Goal: Find specific page/section: Find specific page/section

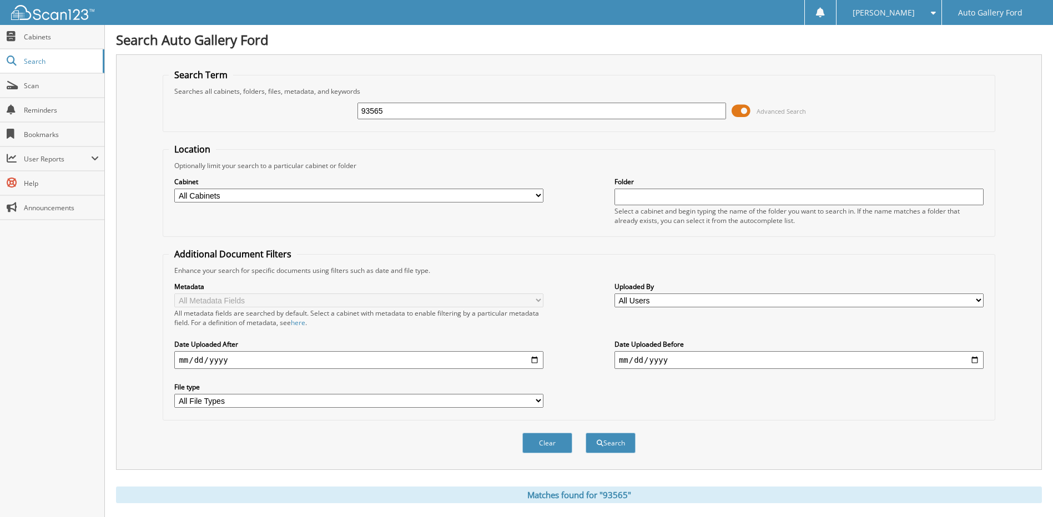
drag, startPoint x: 409, startPoint y: 110, endPoint x: 300, endPoint y: 116, distance: 109.0
click at [301, 115] on div "93565 Advanced Search" at bounding box center [579, 111] width 820 height 30
type input "602445"
click at [586, 433] on button "Search" at bounding box center [611, 443] width 50 height 21
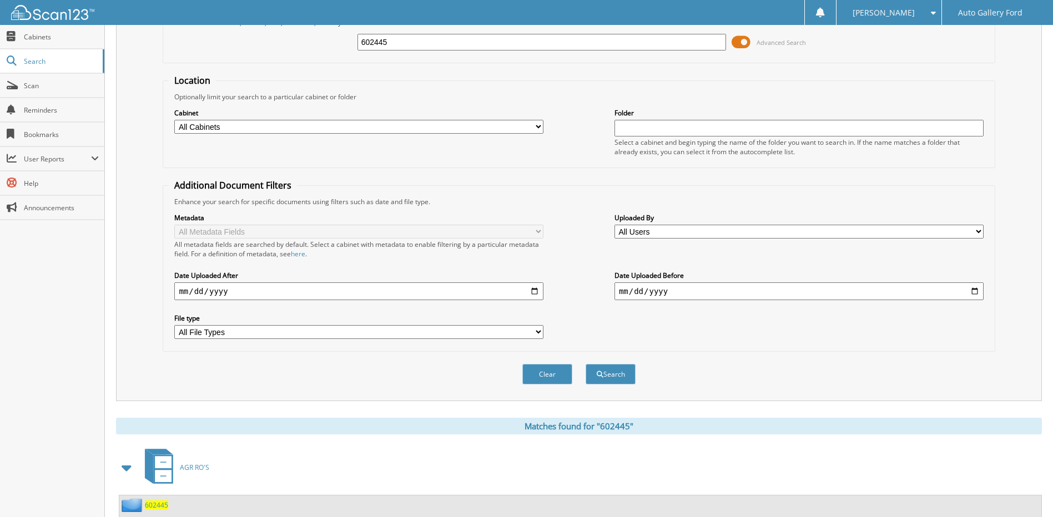
scroll to position [165, 0]
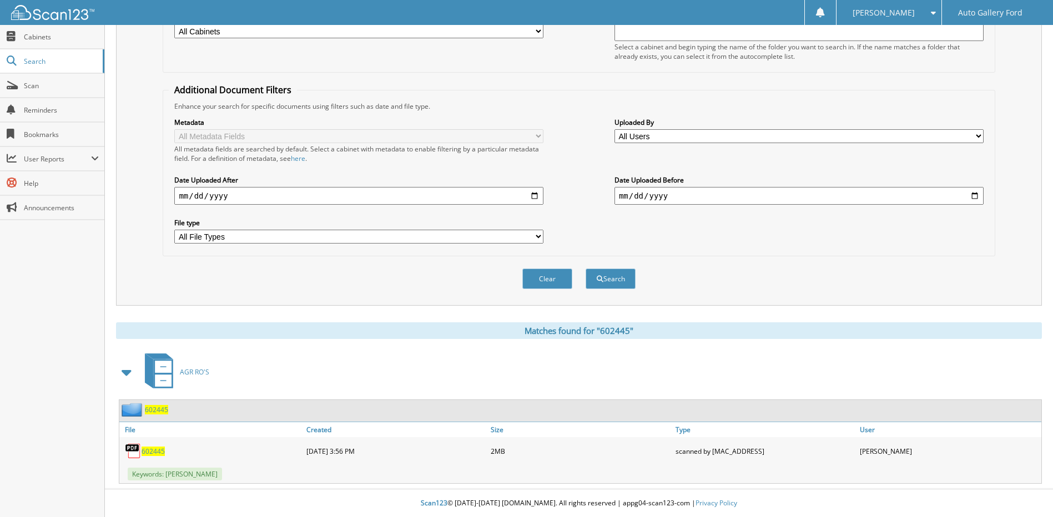
click at [157, 452] on span "602445" at bounding box center [153, 451] width 23 height 9
